Goal: Check status: Check status

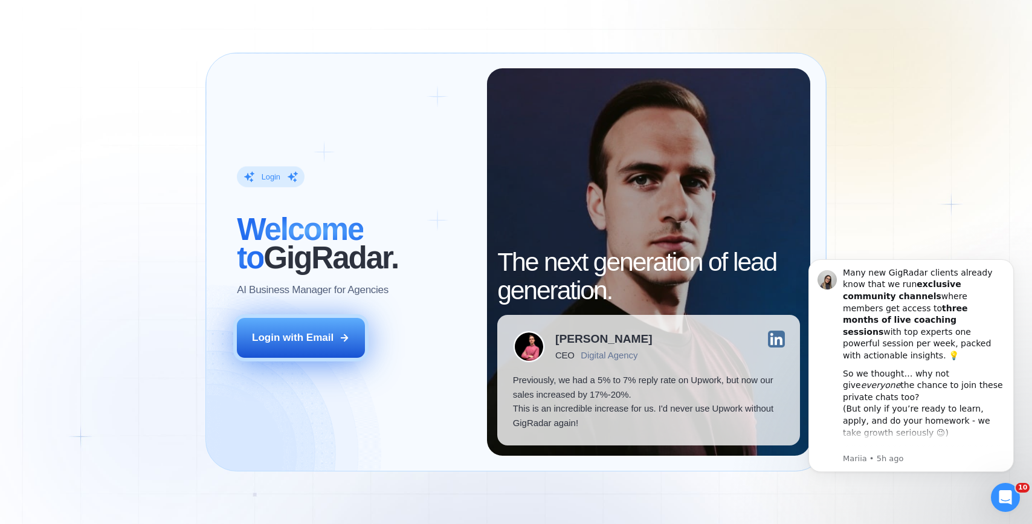
click at [322, 334] on div "Login with Email" at bounding box center [293, 338] width 82 height 14
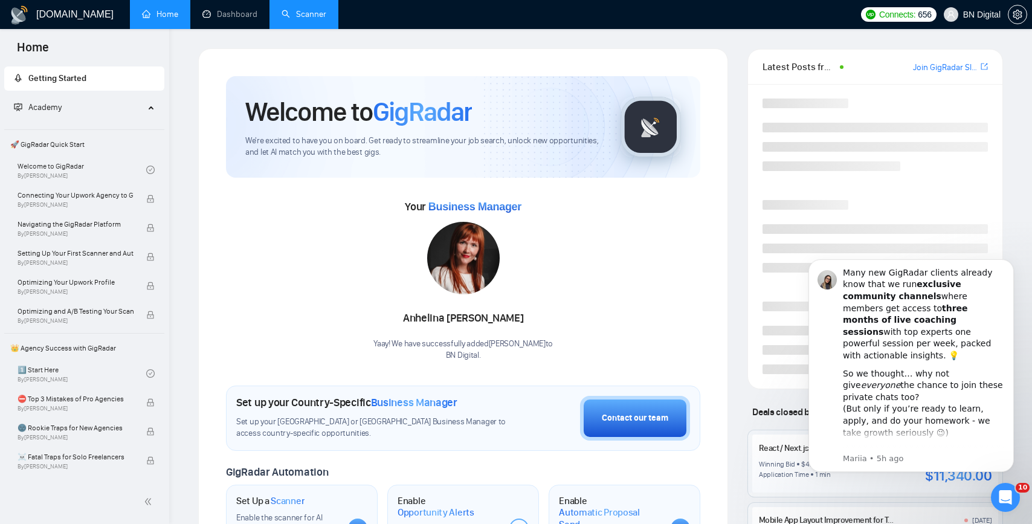
click at [301, 18] on link "Scanner" at bounding box center [304, 14] width 45 height 10
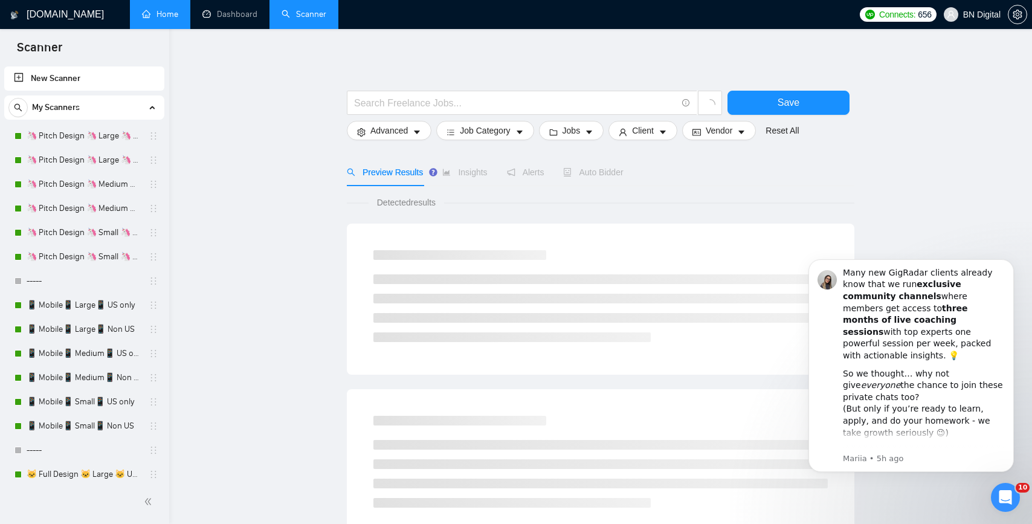
click at [174, 15] on link "Home" at bounding box center [160, 14] width 36 height 10
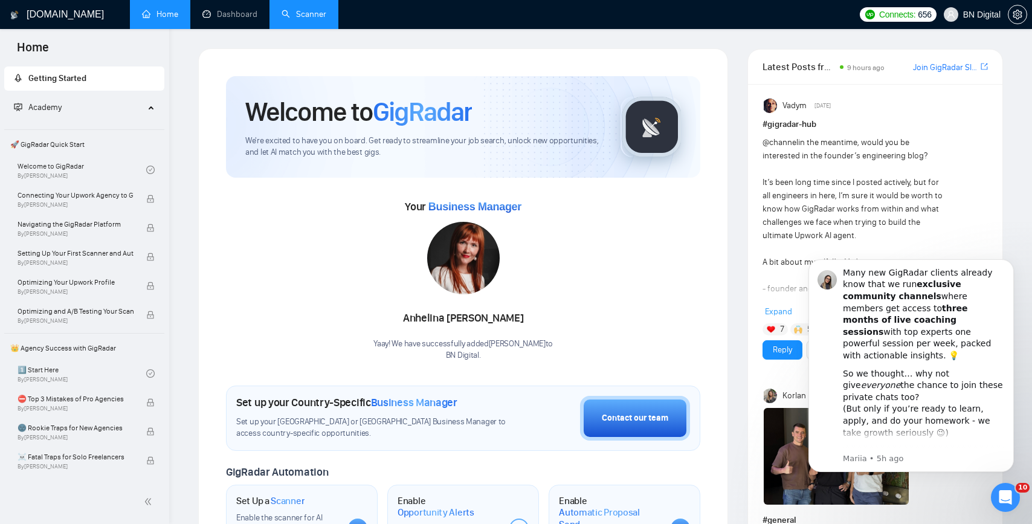
click at [92, 117] on span "Academy" at bounding box center [79, 107] width 131 height 24
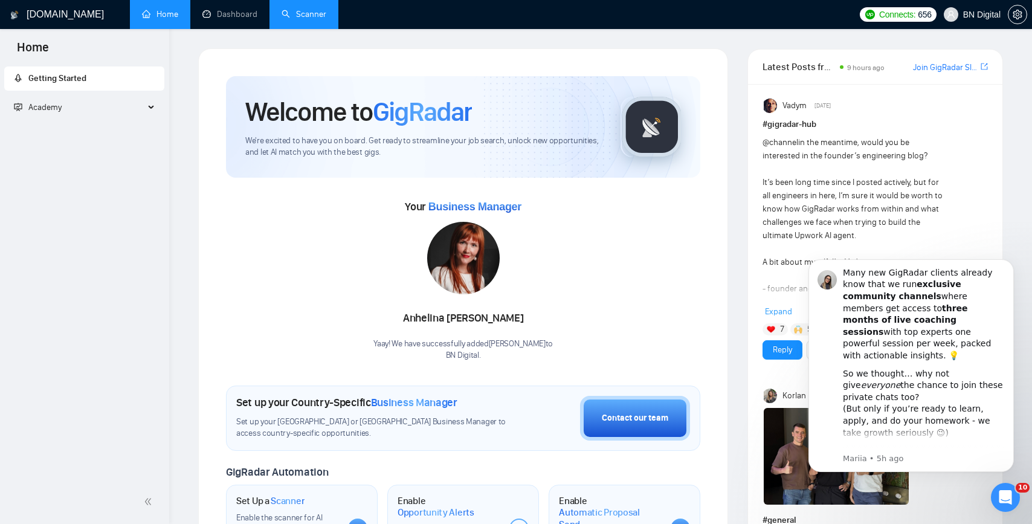
click at [116, 94] on ul "Getting Started Academy 🚀 GigRadar Quick Start Welcome to GigRadar By [PERSON_N…" at bounding box center [84, 94] width 169 height 60
click at [147, 104] on div "Academy" at bounding box center [84, 107] width 161 height 24
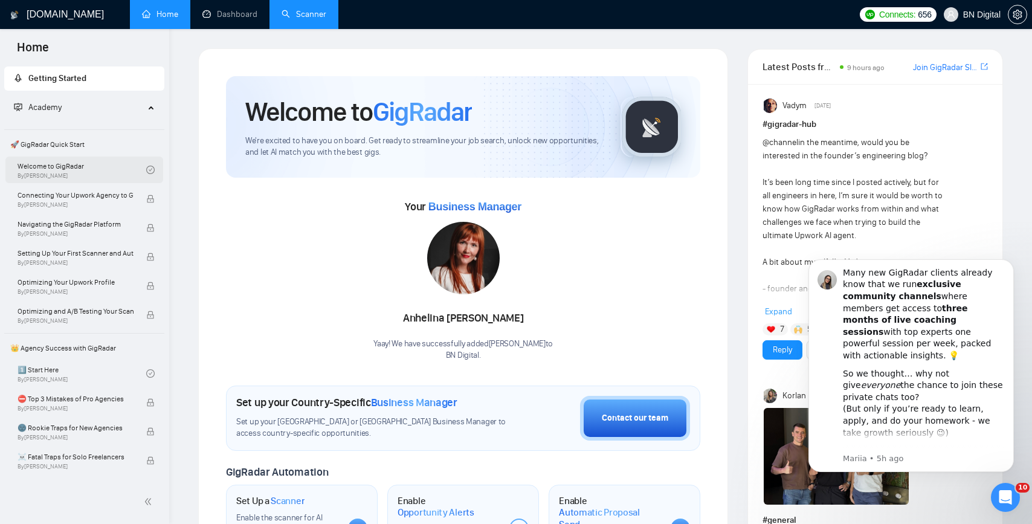
click at [98, 165] on link "Welcome to GigRadar By [PERSON_NAME]" at bounding box center [82, 170] width 129 height 27
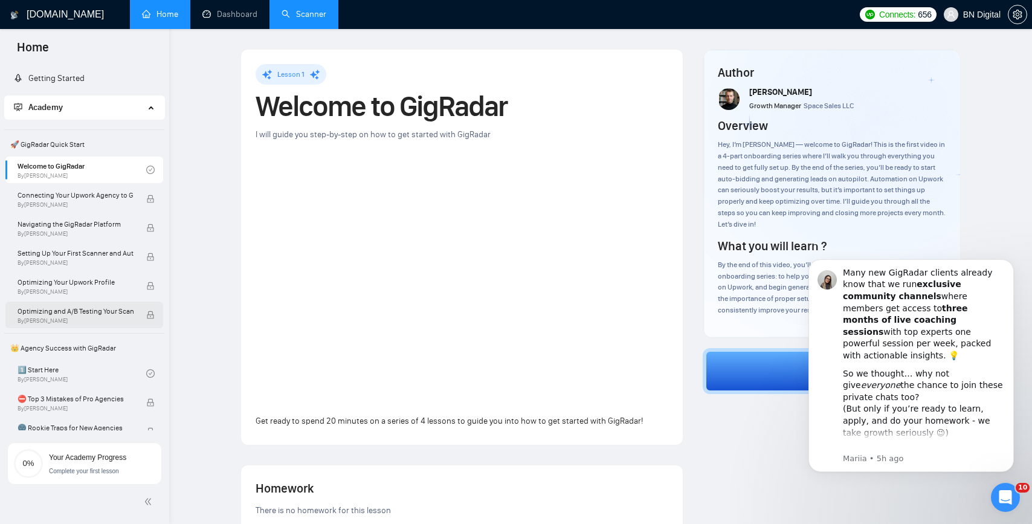
click at [81, 325] on div "Optimizing and A/B Testing Your Scanner for Better Results By [PERSON_NAME]" at bounding box center [82, 315] width 129 height 27
click at [82, 321] on span "By [PERSON_NAME]" at bounding box center [76, 320] width 116 height 7
click at [54, 167] on link "Welcome to GigRadar By [PERSON_NAME]" at bounding box center [82, 170] width 129 height 27
click at [54, 199] on span "Connecting Your Upwork Agency to GigRadar" at bounding box center [76, 195] width 116 height 12
click at [1000, 490] on icon "Open Intercom Messenger" at bounding box center [1004, 496] width 20 height 20
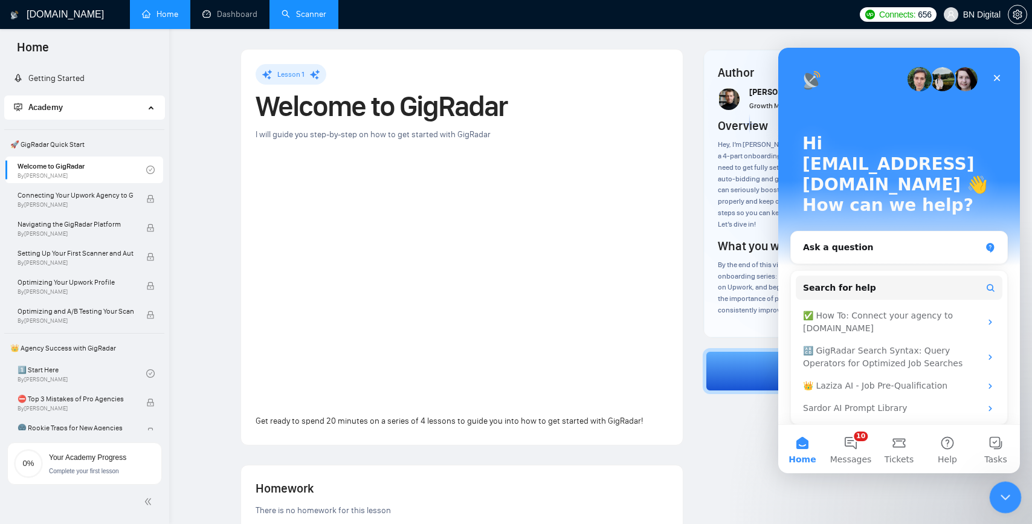
click at [1002, 490] on icon "Close Intercom Messenger" at bounding box center [1004, 495] width 15 height 15
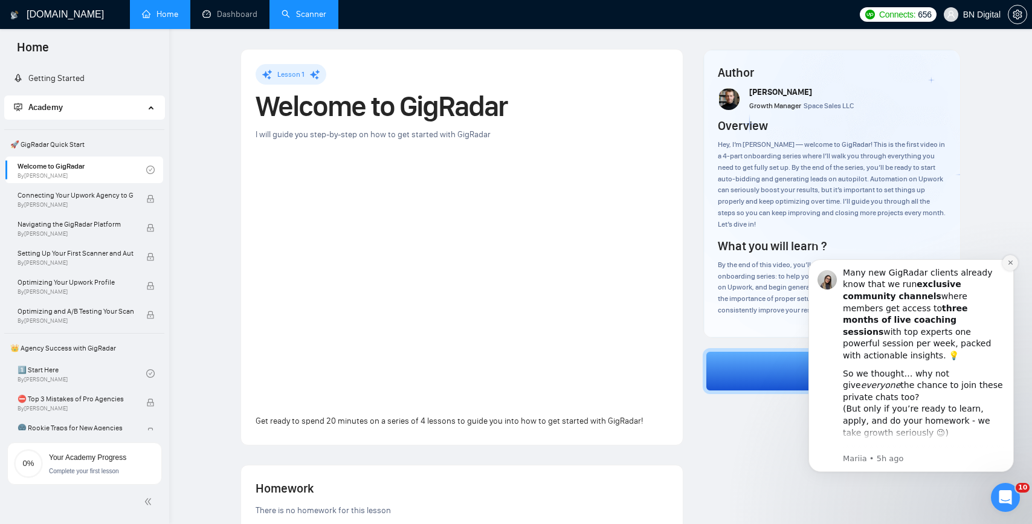
click at [1009, 260] on icon "Dismiss notification" at bounding box center [1010, 262] width 7 height 7
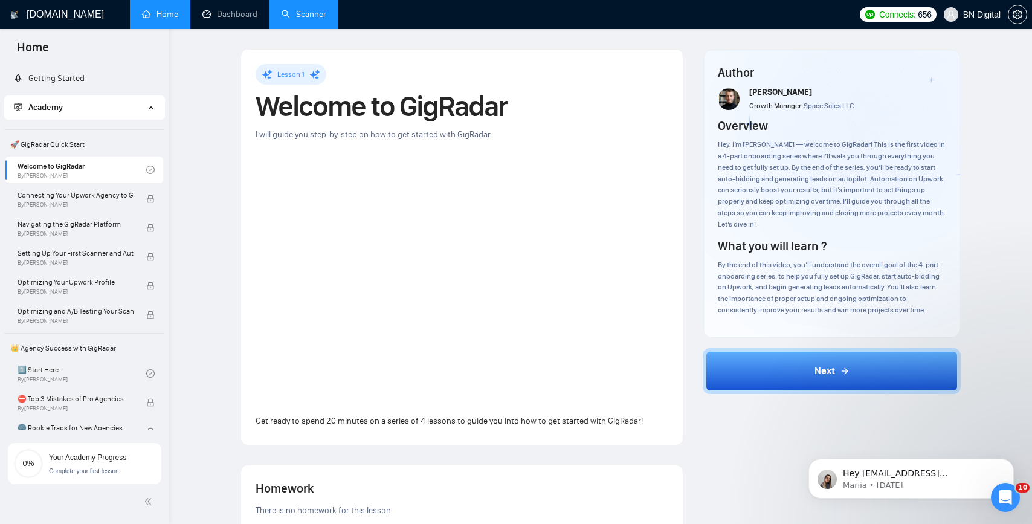
click at [308, 19] on link "Scanner" at bounding box center [304, 14] width 45 height 10
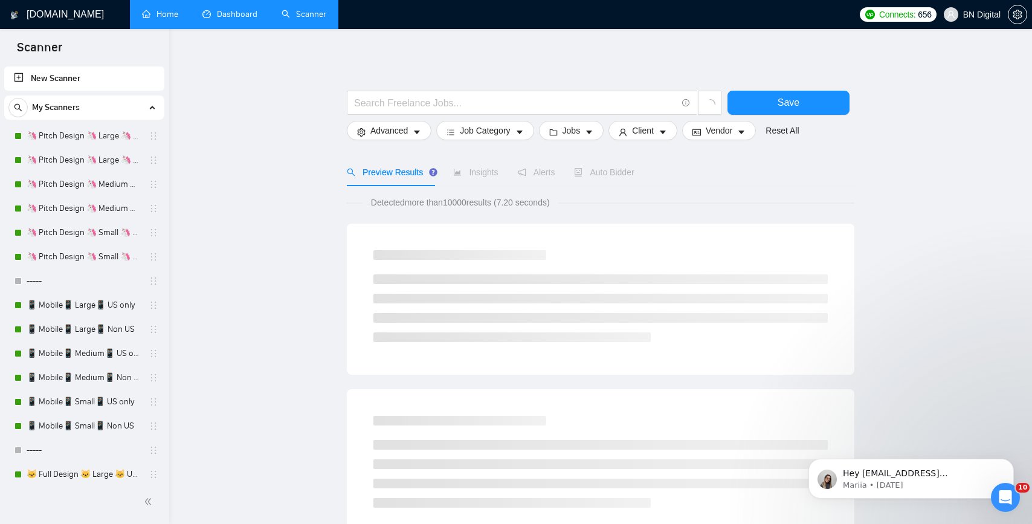
click at [215, 13] on link "Dashboard" at bounding box center [229, 14] width 55 height 10
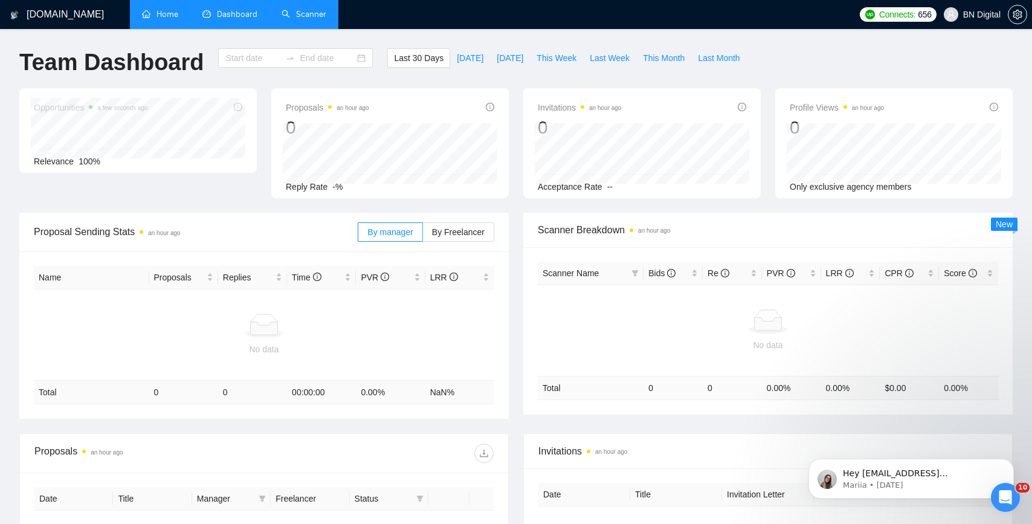
type input "[DATE]"
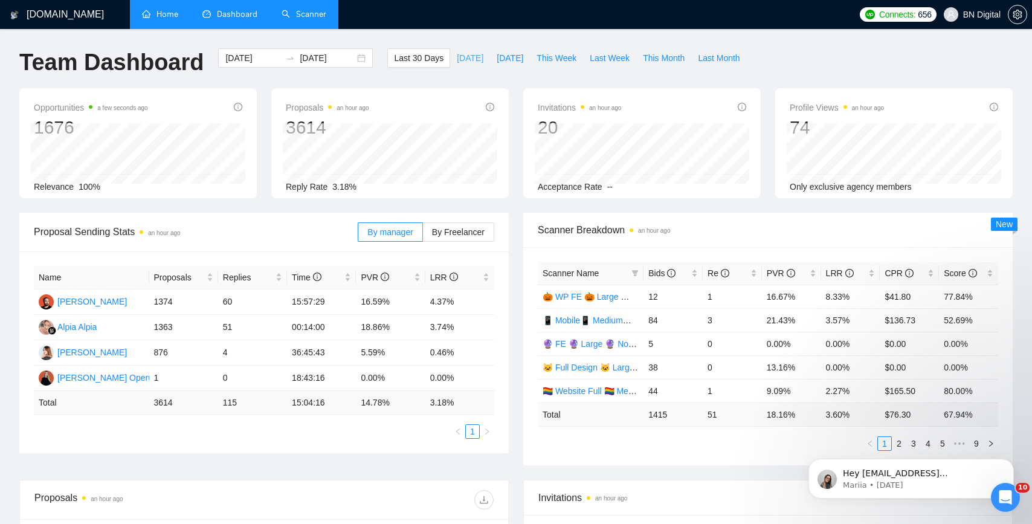
click at [458, 57] on span "[DATE]" at bounding box center [470, 57] width 27 height 13
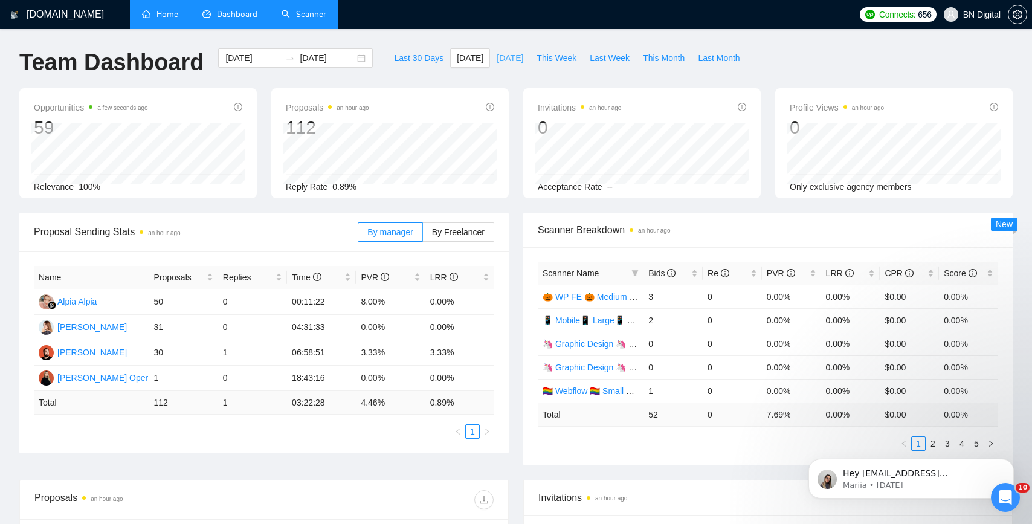
click at [503, 62] on span "[DATE]" at bounding box center [510, 57] width 27 height 13
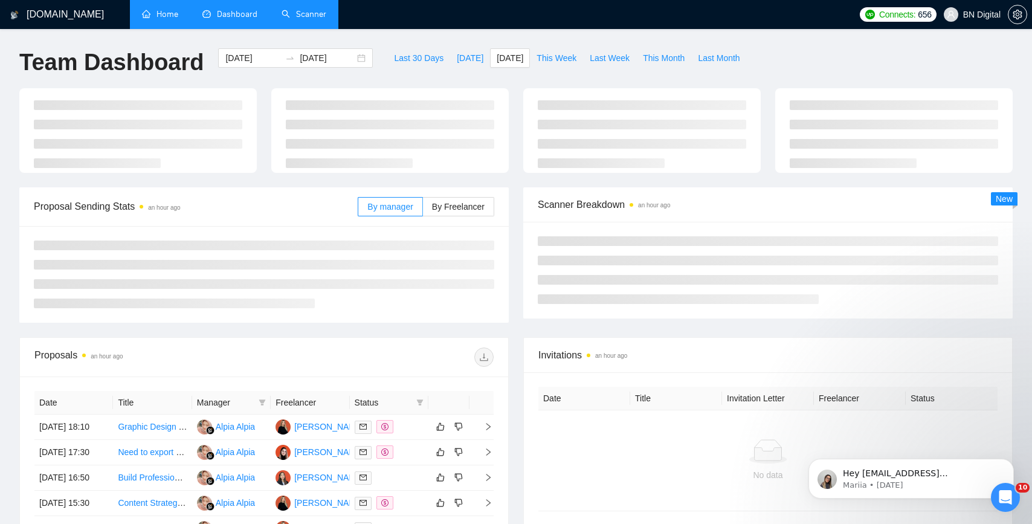
type input "[DATE]"
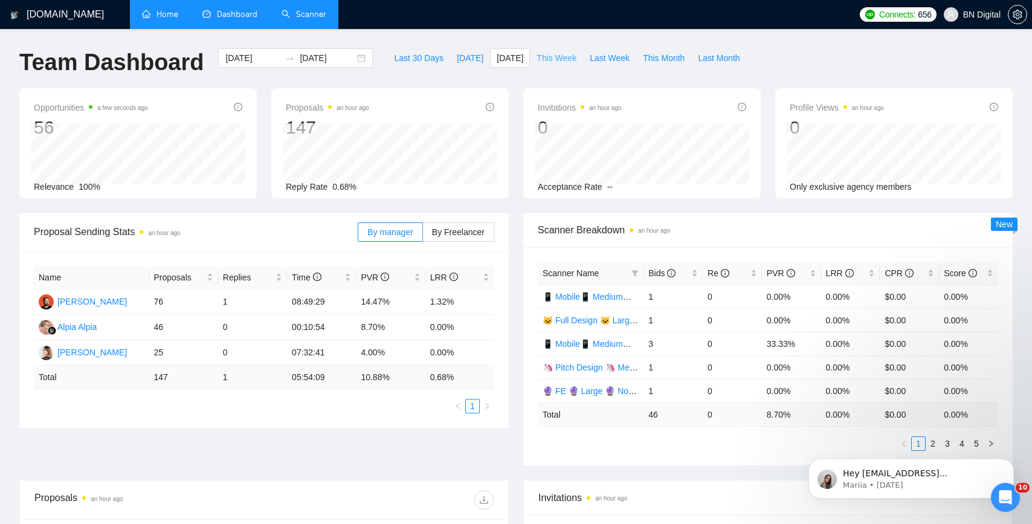
click at [547, 59] on span "This Week" at bounding box center [557, 57] width 40 height 13
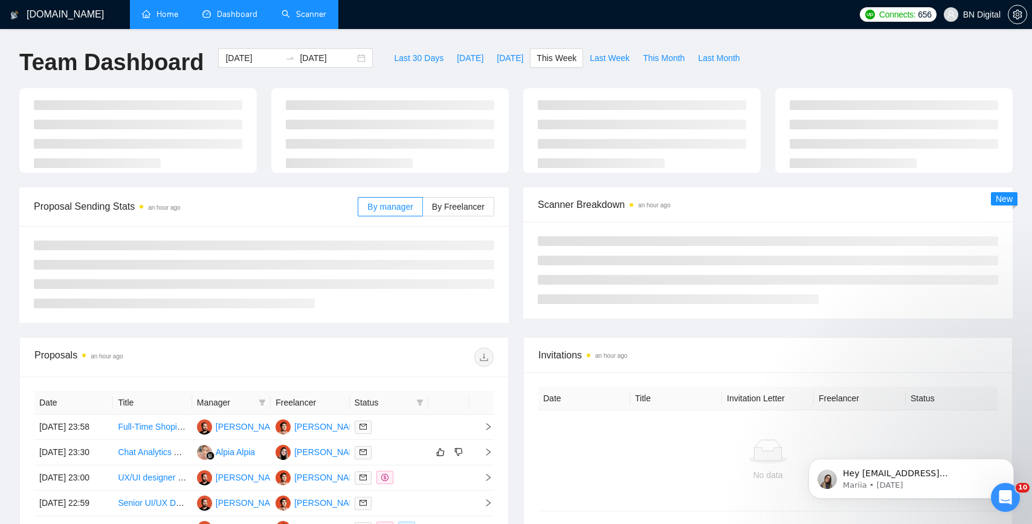
type input "[DATE]"
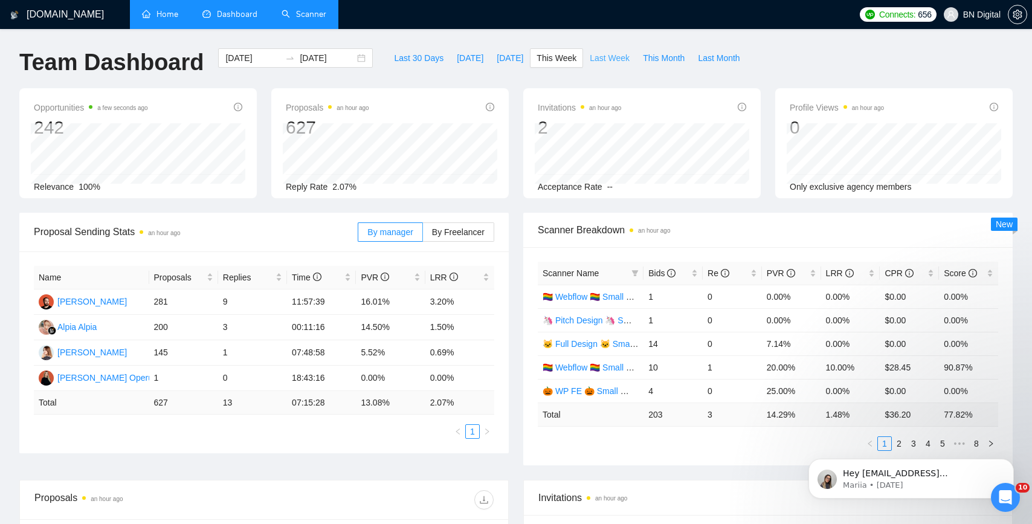
click at [604, 57] on span "Last Week" at bounding box center [610, 57] width 40 height 13
type input "[DATE]"
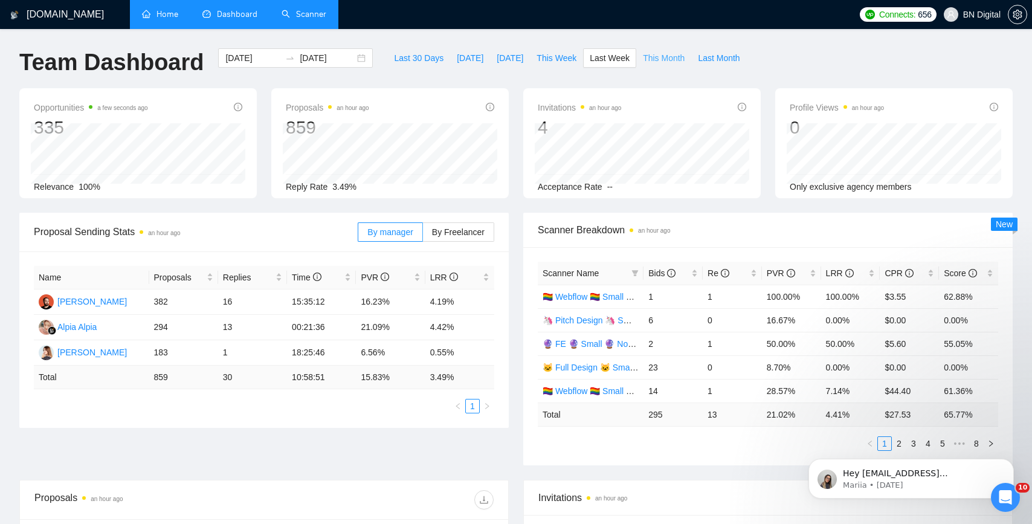
click at [668, 62] on span "This Month" at bounding box center [664, 57] width 42 height 13
type input "[DATE]"
